Goal: Information Seeking & Learning: Learn about a topic

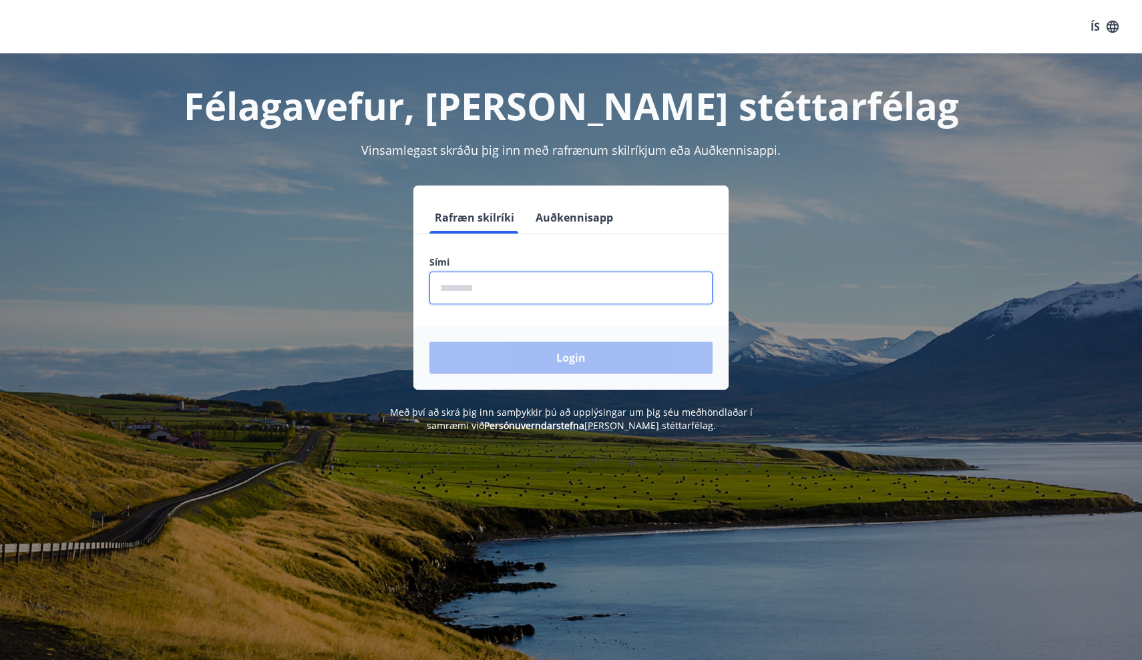
click at [500, 293] on input "phone" at bounding box center [570, 288] width 283 height 33
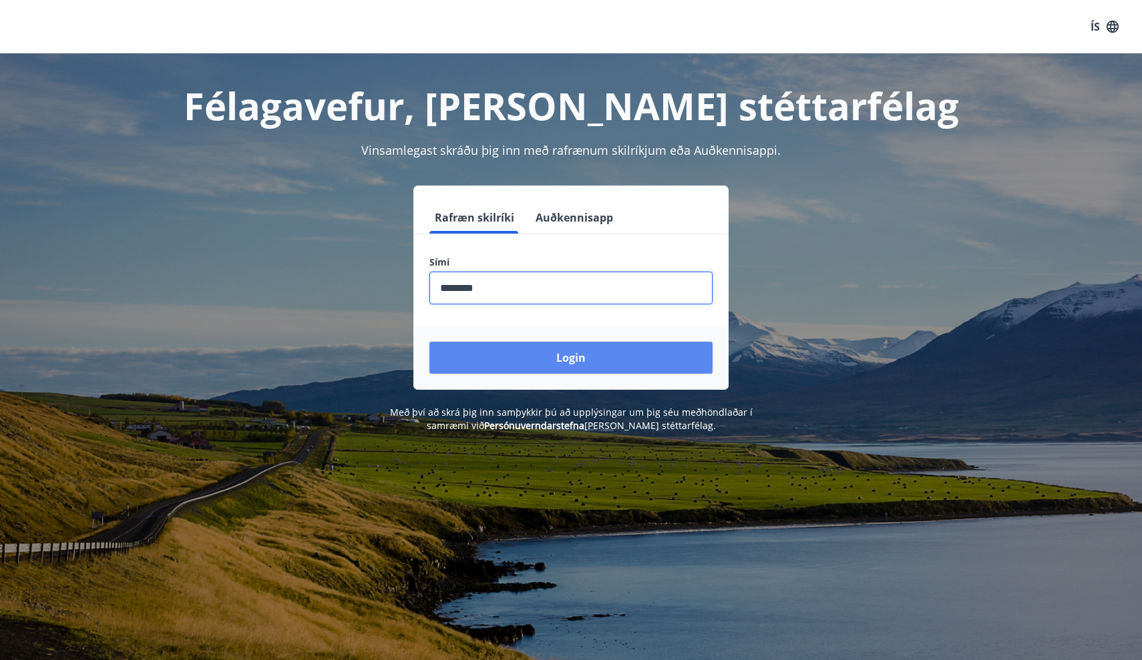
type input "********"
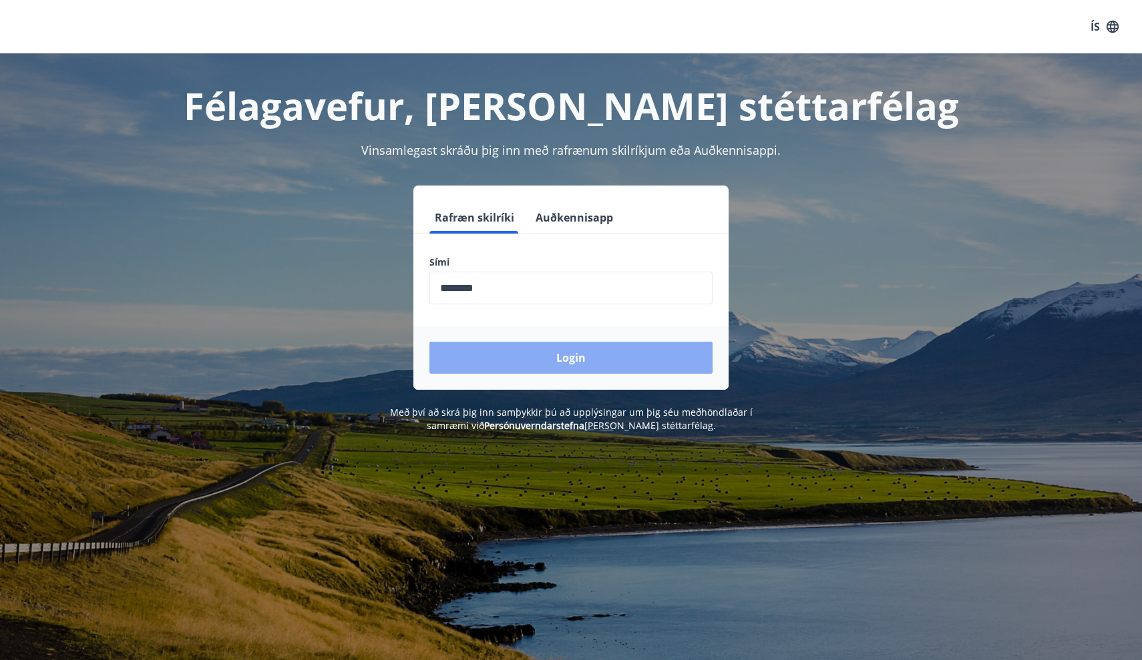
click at [516, 365] on button "Login" at bounding box center [570, 358] width 283 height 32
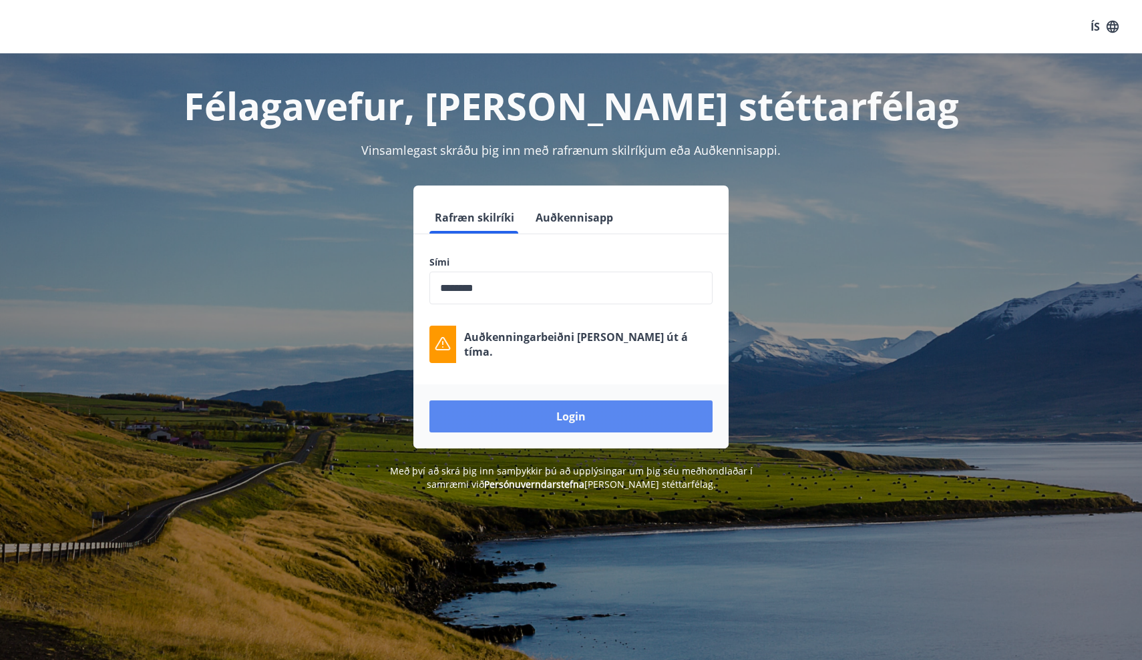
click at [566, 411] on button "Login" at bounding box center [570, 417] width 283 height 32
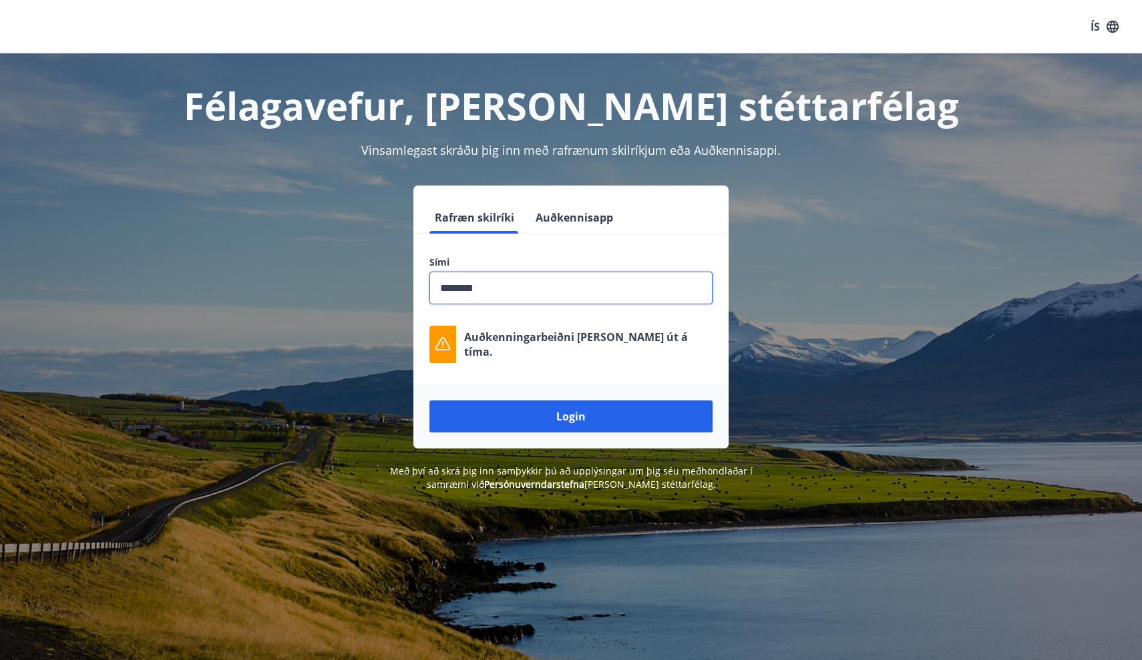
click at [504, 293] on input "phone" at bounding box center [570, 288] width 283 height 33
click at [496, 295] on input "phone" at bounding box center [570, 288] width 283 height 33
click at [439, 286] on input "phone" at bounding box center [570, 288] width 283 height 33
click at [490, 289] on input "phone" at bounding box center [570, 288] width 283 height 33
click at [441, 287] on input "phone" at bounding box center [570, 288] width 283 height 33
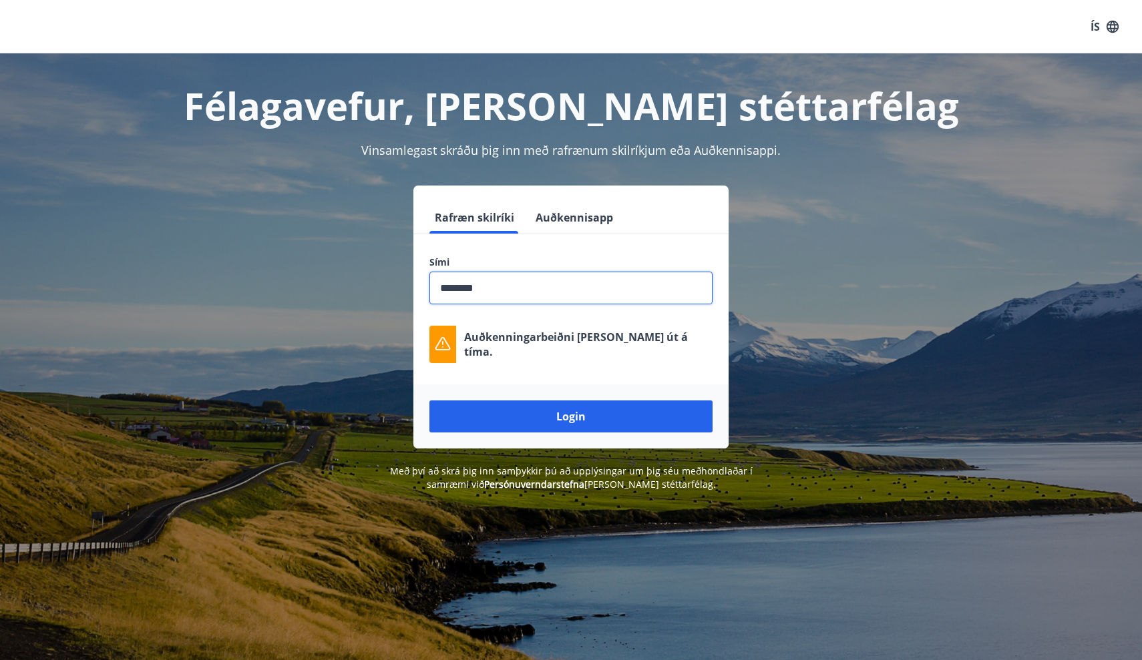
click at [490, 286] on input "phone" at bounding box center [570, 288] width 283 height 33
drag, startPoint x: 556, startPoint y: 297, endPoint x: 409, endPoint y: 280, distance: 148.5
click at [410, 280] on div "Rafræn skilríki Auðkennisapp Sími ​ Auðkenningarbeiðni rann út á tíma. Login" at bounding box center [571, 317] width 930 height 263
click at [571, 417] on button "Login" at bounding box center [570, 417] width 283 height 32
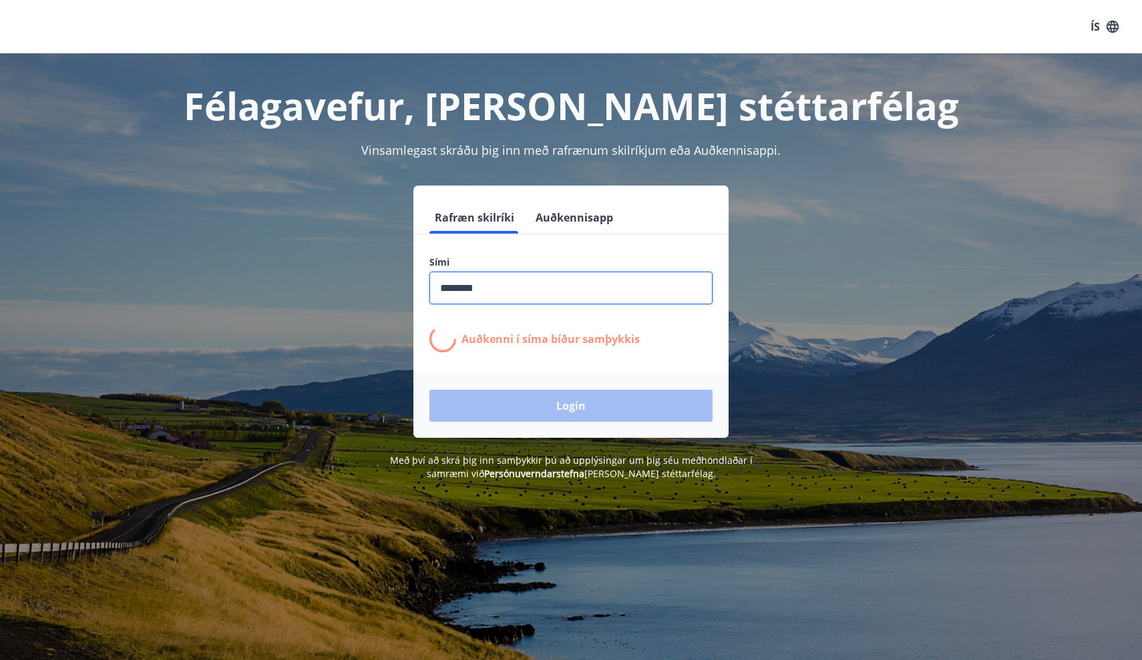
click at [554, 295] on input "phone" at bounding box center [570, 288] width 283 height 33
click at [556, 416] on div "Login" at bounding box center [570, 406] width 315 height 64
click at [577, 212] on button "Auðkennisapp" at bounding box center [574, 218] width 88 height 32
drag, startPoint x: 541, startPoint y: 293, endPoint x: 406, endPoint y: 293, distance: 134.9
click at [406, 293] on div "Rafræn skilríki Auðkennisapp Sími ​ Auðkenni í síma bíður samþykkis Login" at bounding box center [571, 312] width 930 height 252
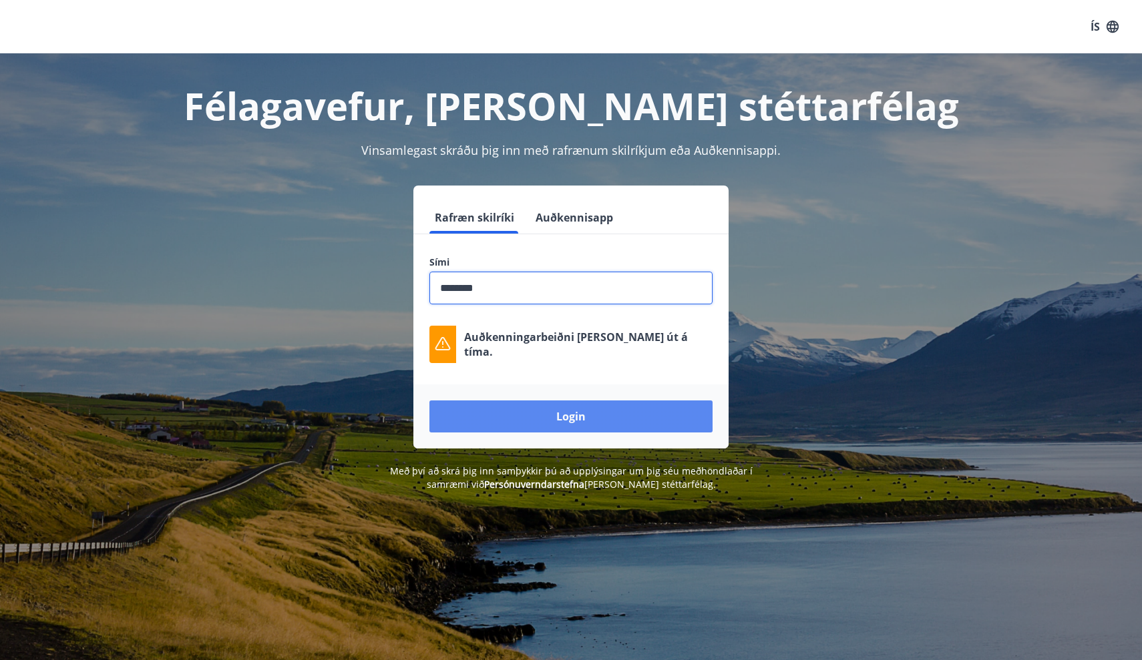
type input "********"
click at [549, 427] on button "Login" at bounding box center [570, 417] width 283 height 32
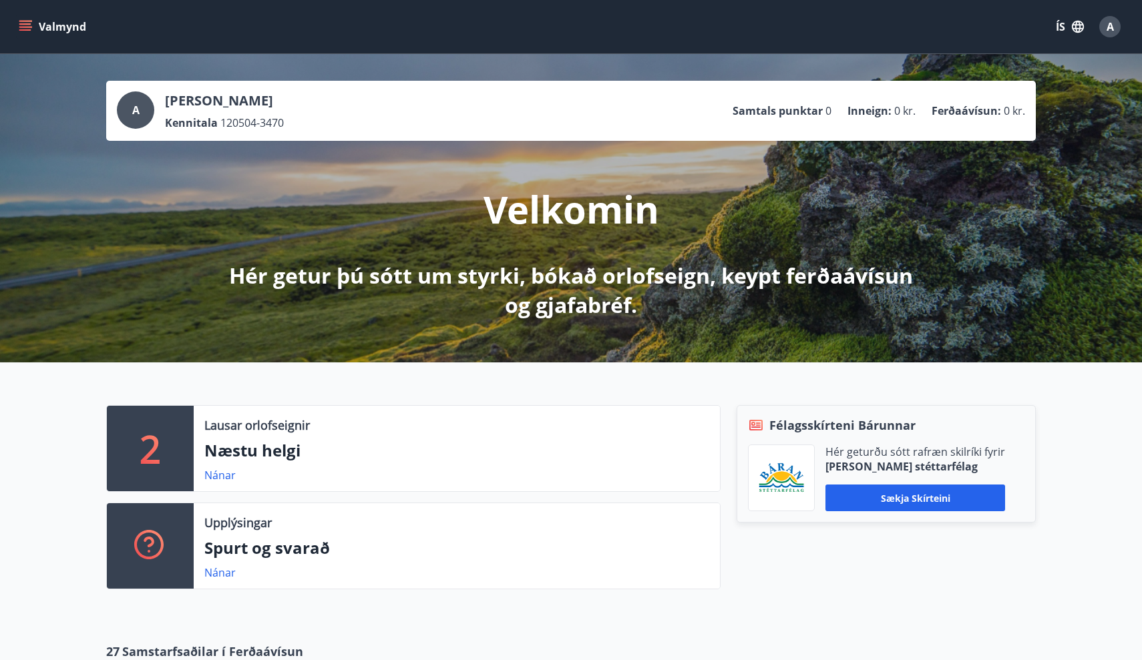
click at [28, 24] on icon "menu" at bounding box center [25, 23] width 12 height 1
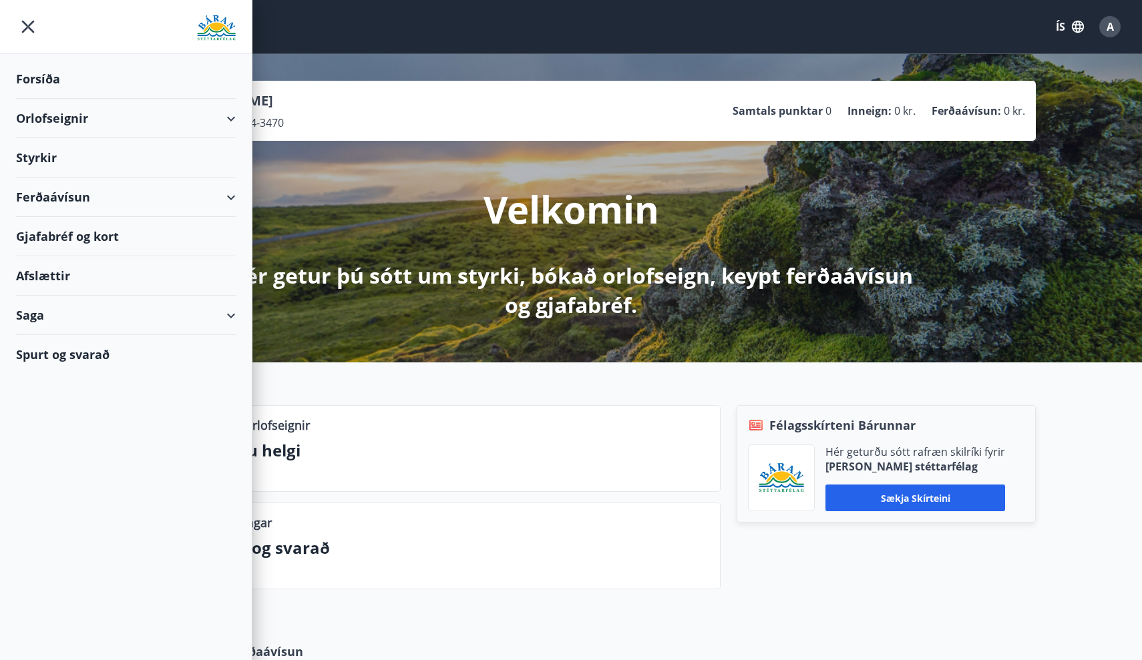
click at [274, 33] on div "Valmynd ÍS A" at bounding box center [571, 27] width 1110 height 32
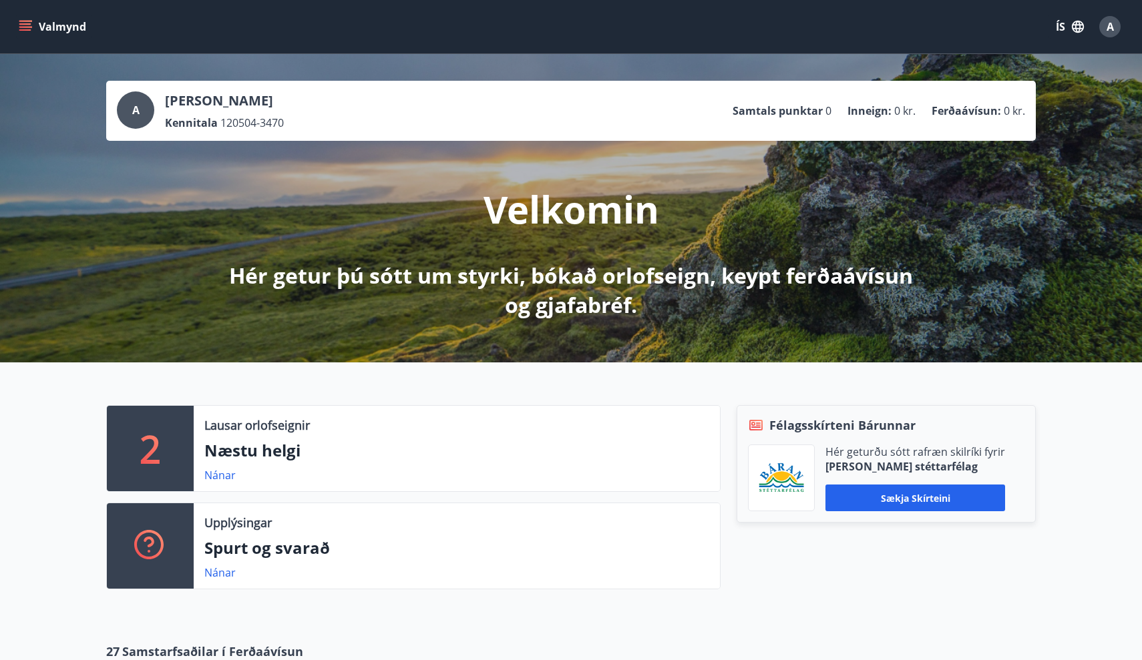
click at [27, 30] on icon "menu" at bounding box center [25, 29] width 12 height 1
click at [309, 44] on div "Valmynd ÍS A" at bounding box center [571, 26] width 1142 height 53
click at [28, 25] on icon "menu" at bounding box center [25, 26] width 13 height 13
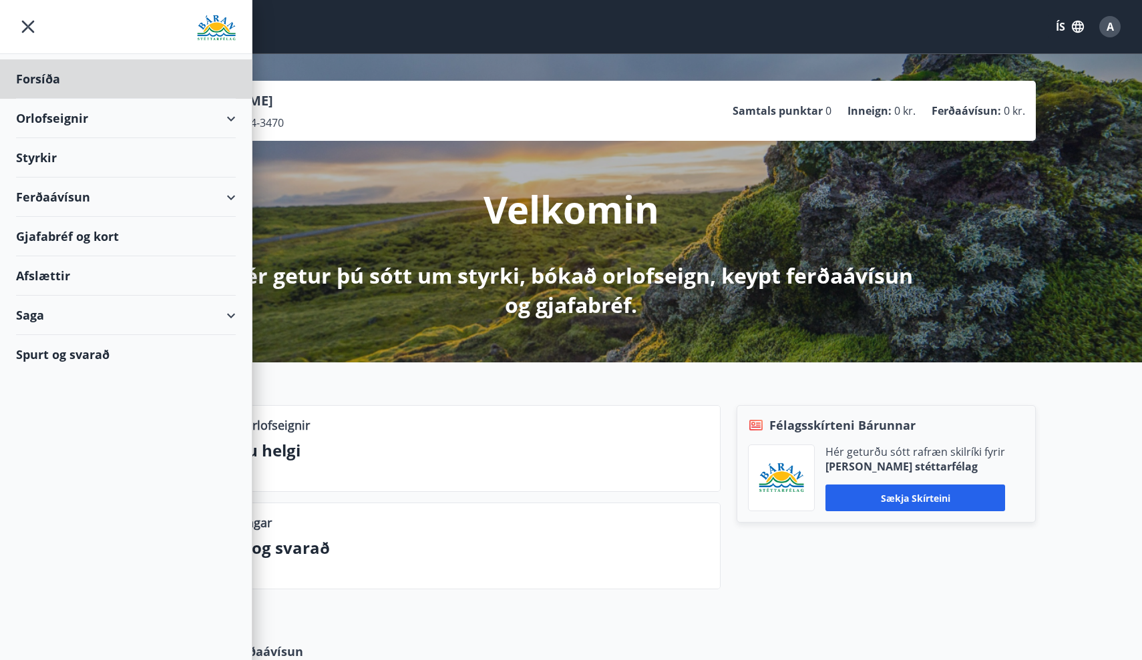
click at [37, 155] on div "Styrkir" at bounding box center [126, 157] width 220 height 39
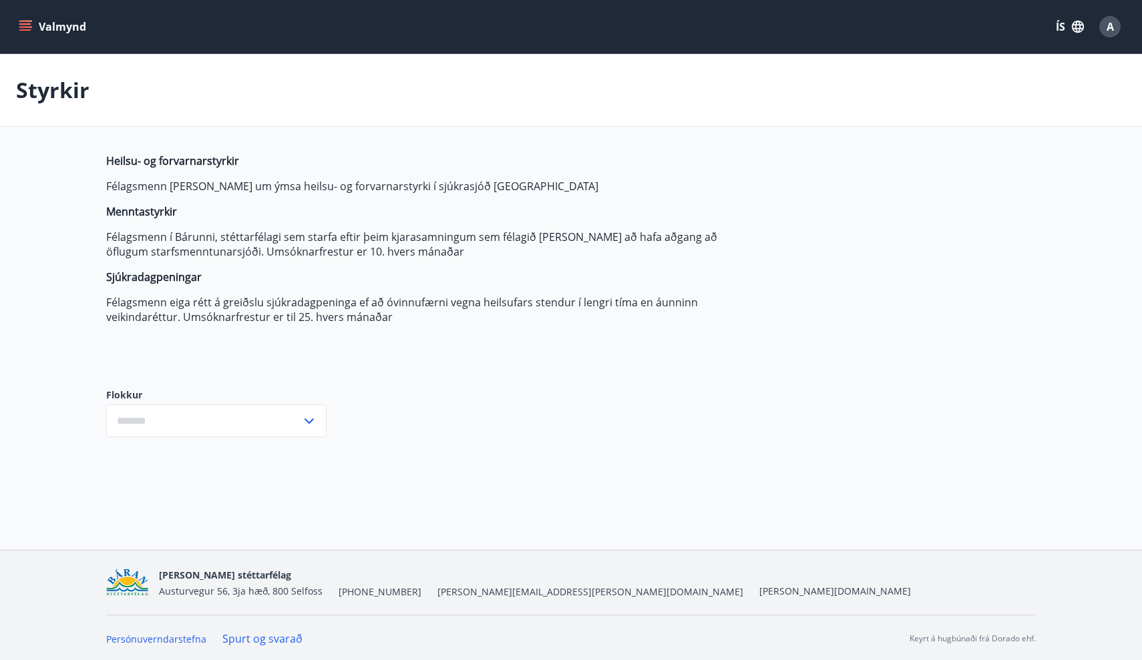
type input "***"
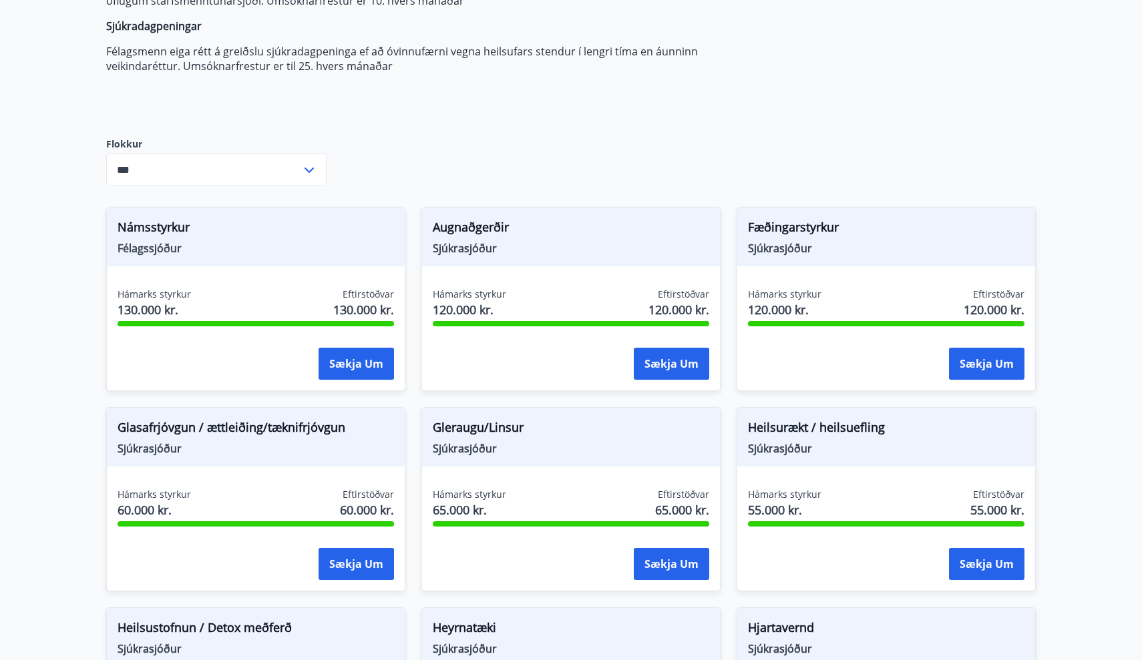
scroll to position [268, 0]
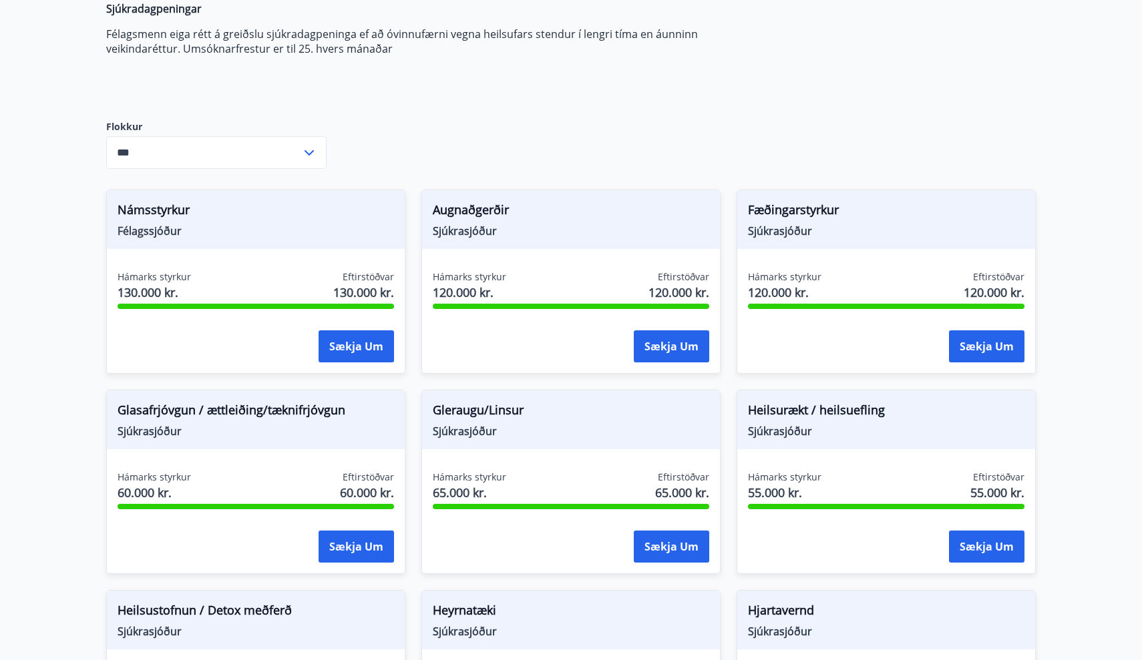
click at [306, 148] on icon at bounding box center [309, 153] width 16 height 16
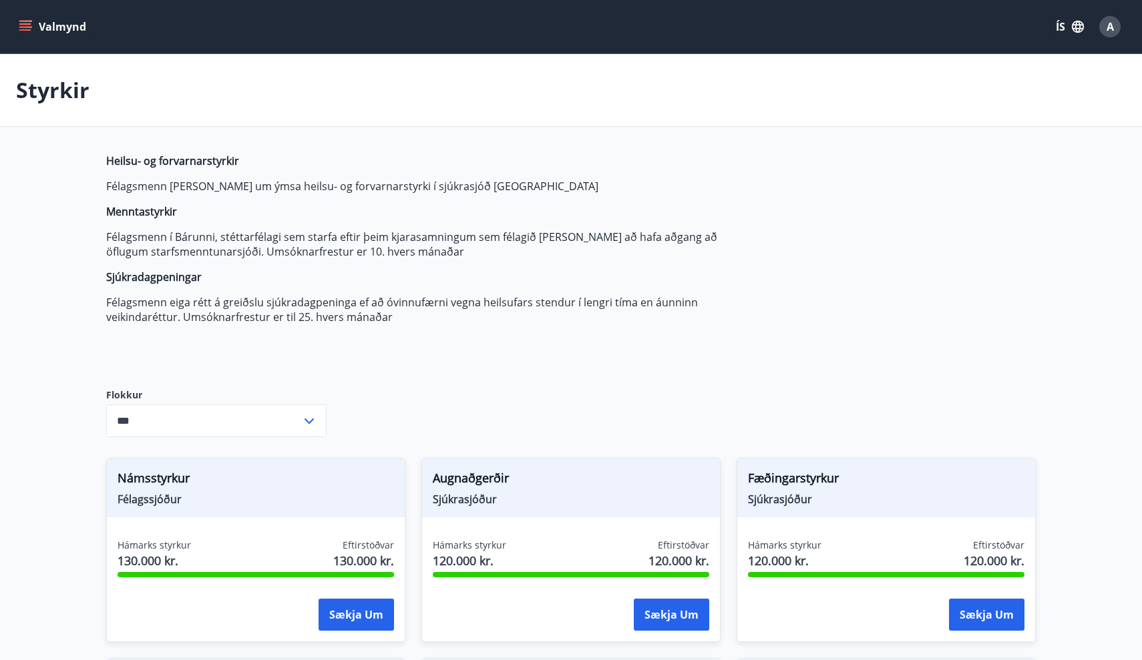
scroll to position [0, 0]
click at [1110, 25] on span "A" at bounding box center [1110, 26] width 7 height 15
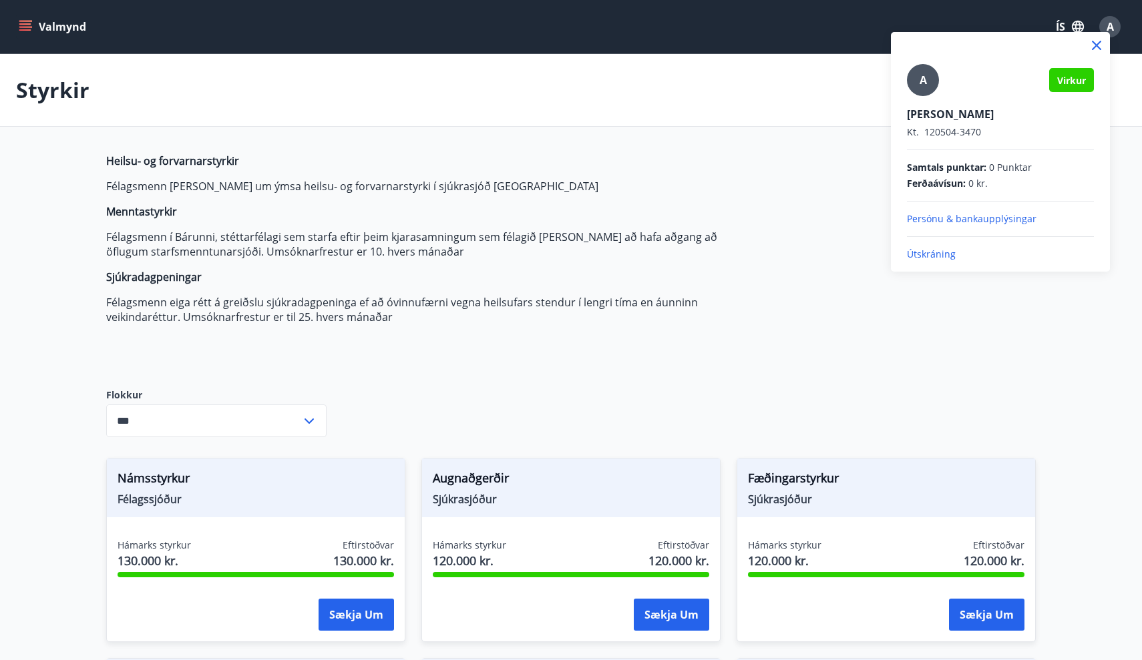
click at [928, 257] on p "Útskráning" at bounding box center [1000, 254] width 187 height 13
